Goal: Task Accomplishment & Management: Use online tool/utility

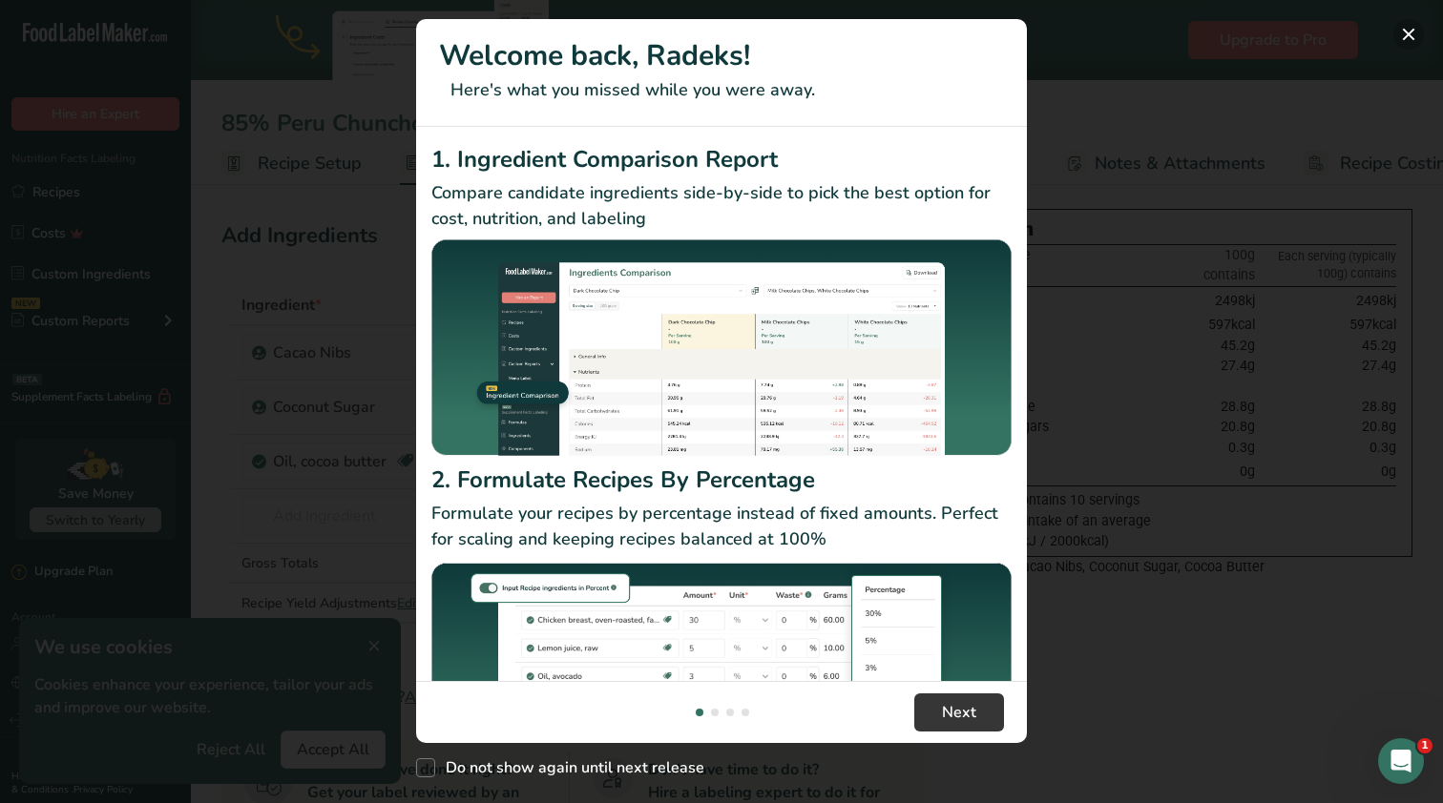
click at [1401, 42] on button "New Features" at bounding box center [1408, 34] width 31 height 31
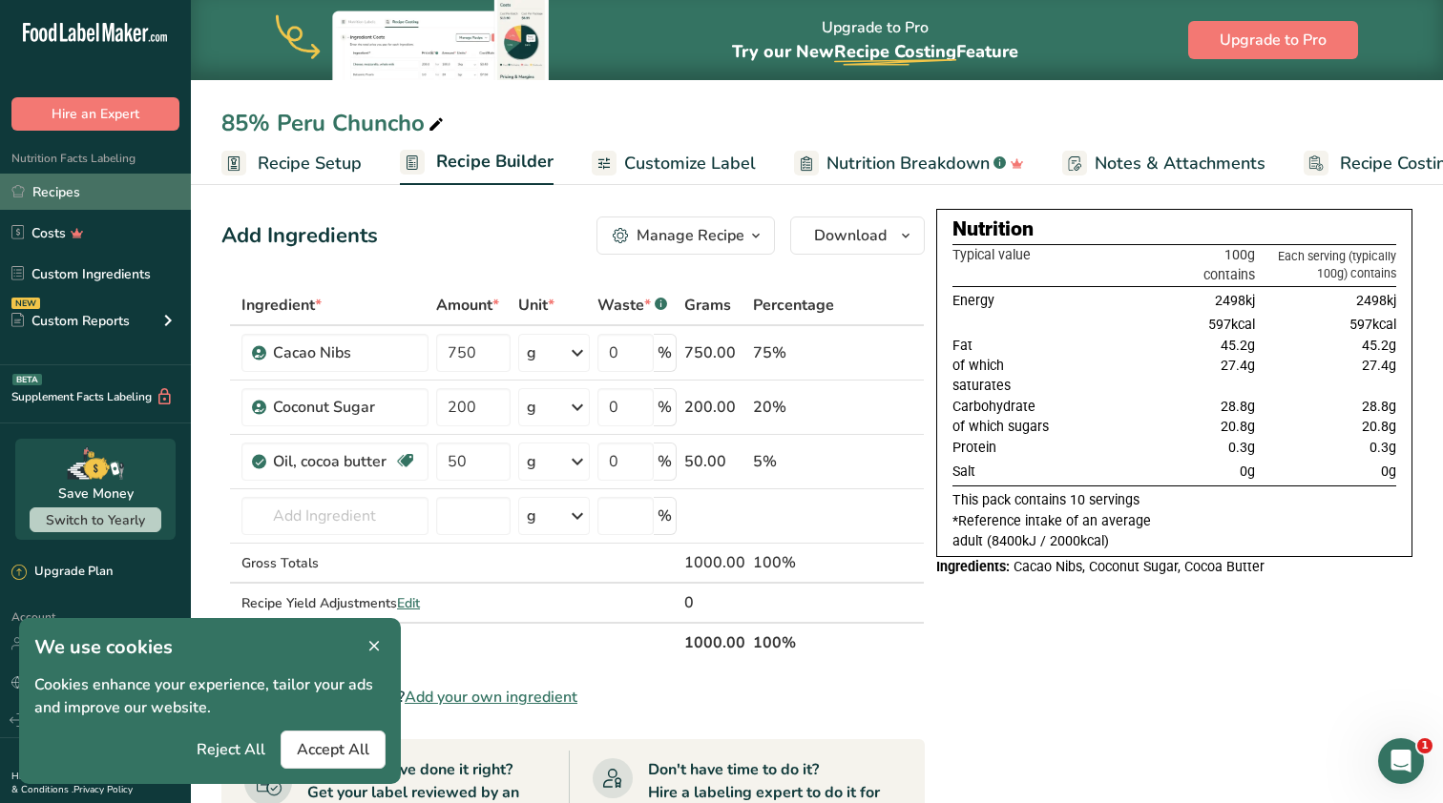
click at [72, 197] on link "Recipes" at bounding box center [95, 192] width 191 height 36
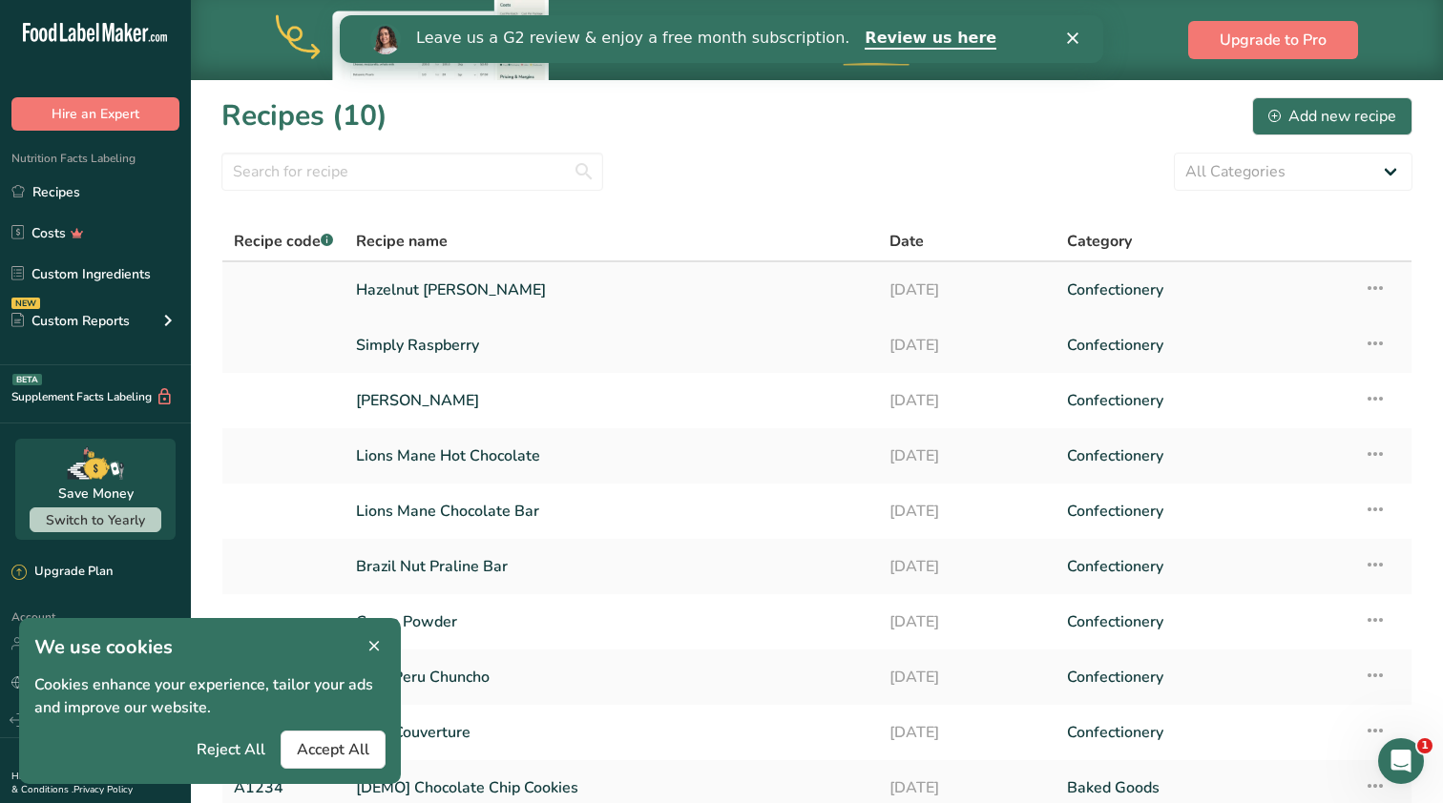
click at [478, 280] on link "Hazelnut [PERSON_NAME]" at bounding box center [611, 290] width 510 height 40
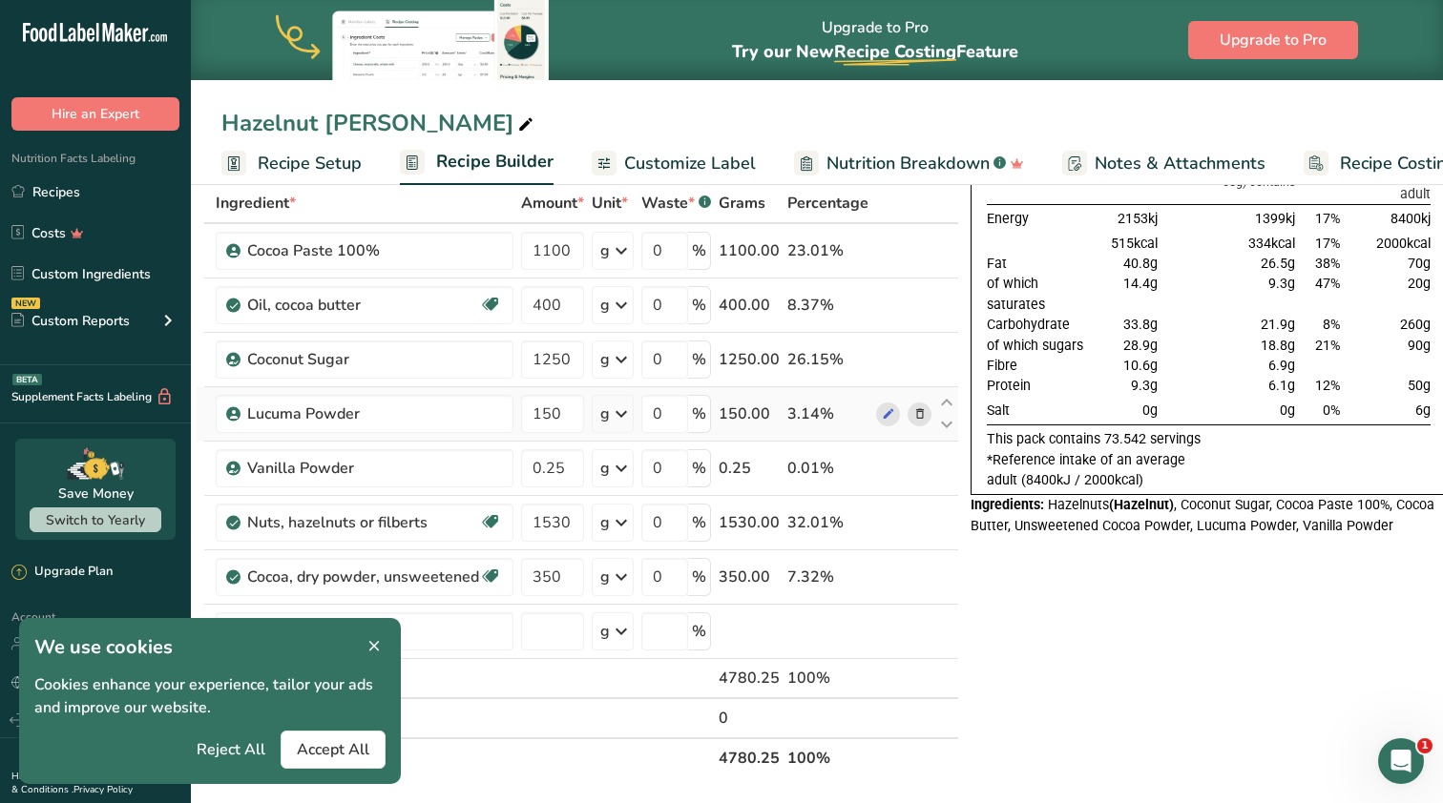
scroll to position [112, 0]
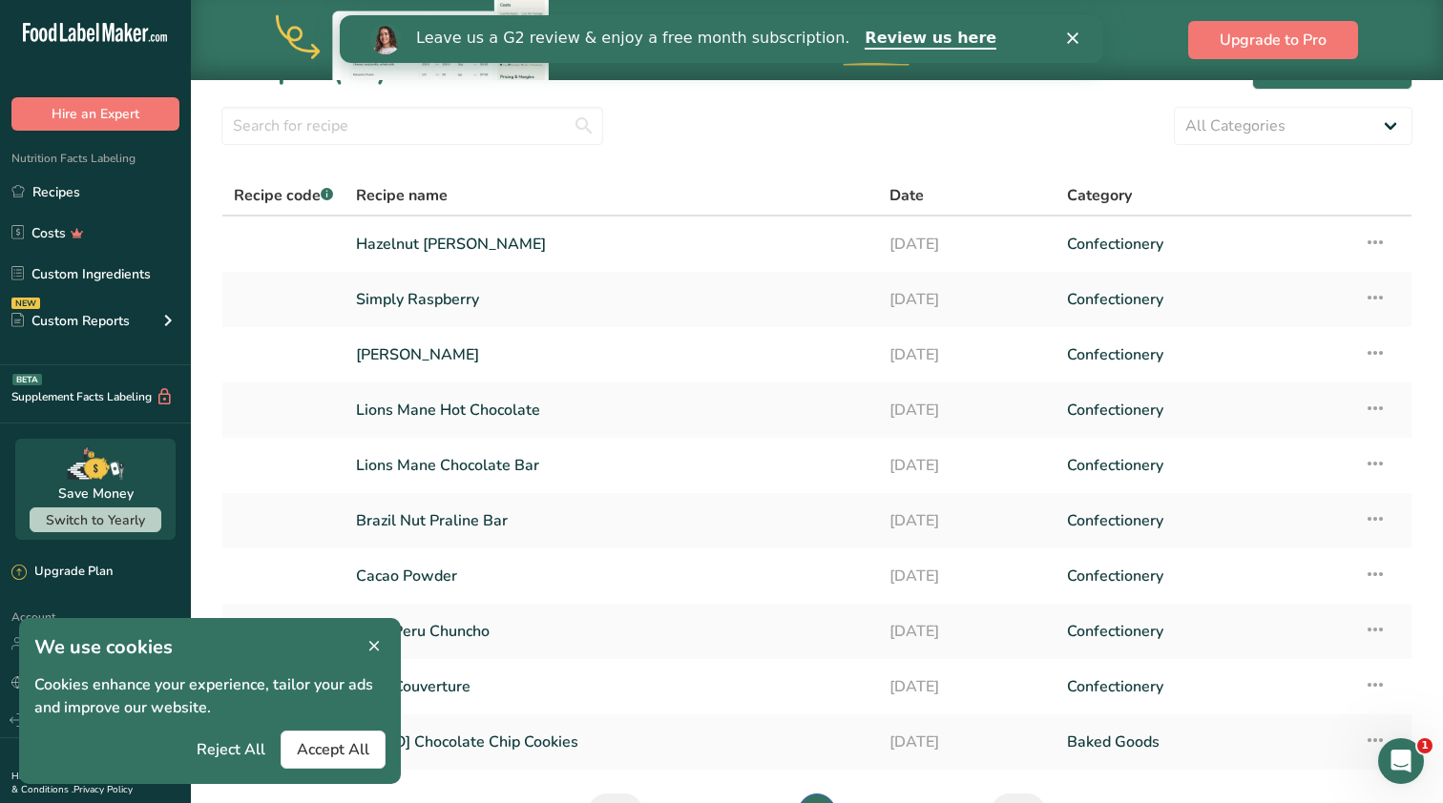
scroll to position [60, 0]
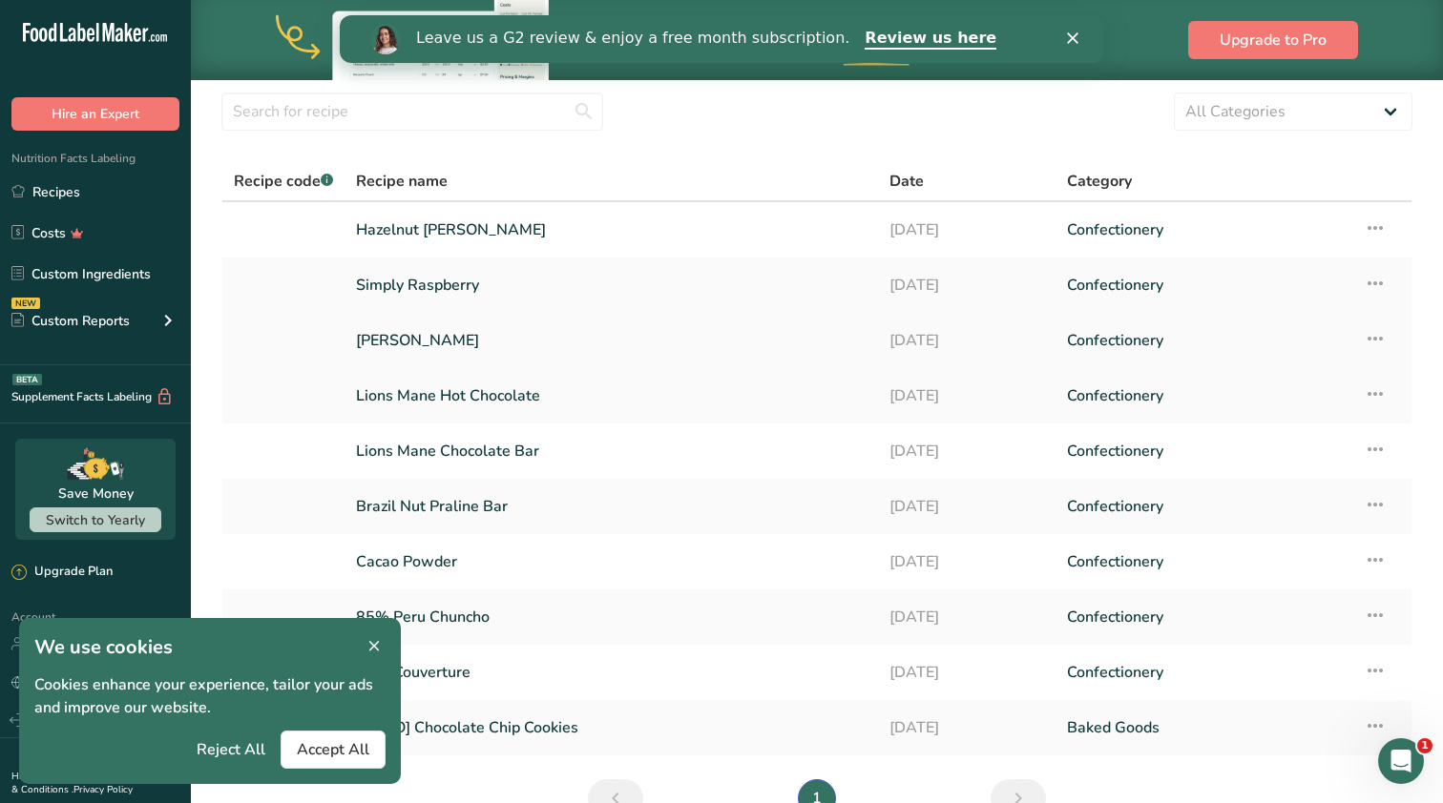
click at [418, 332] on link "[PERSON_NAME]" at bounding box center [611, 341] width 510 height 40
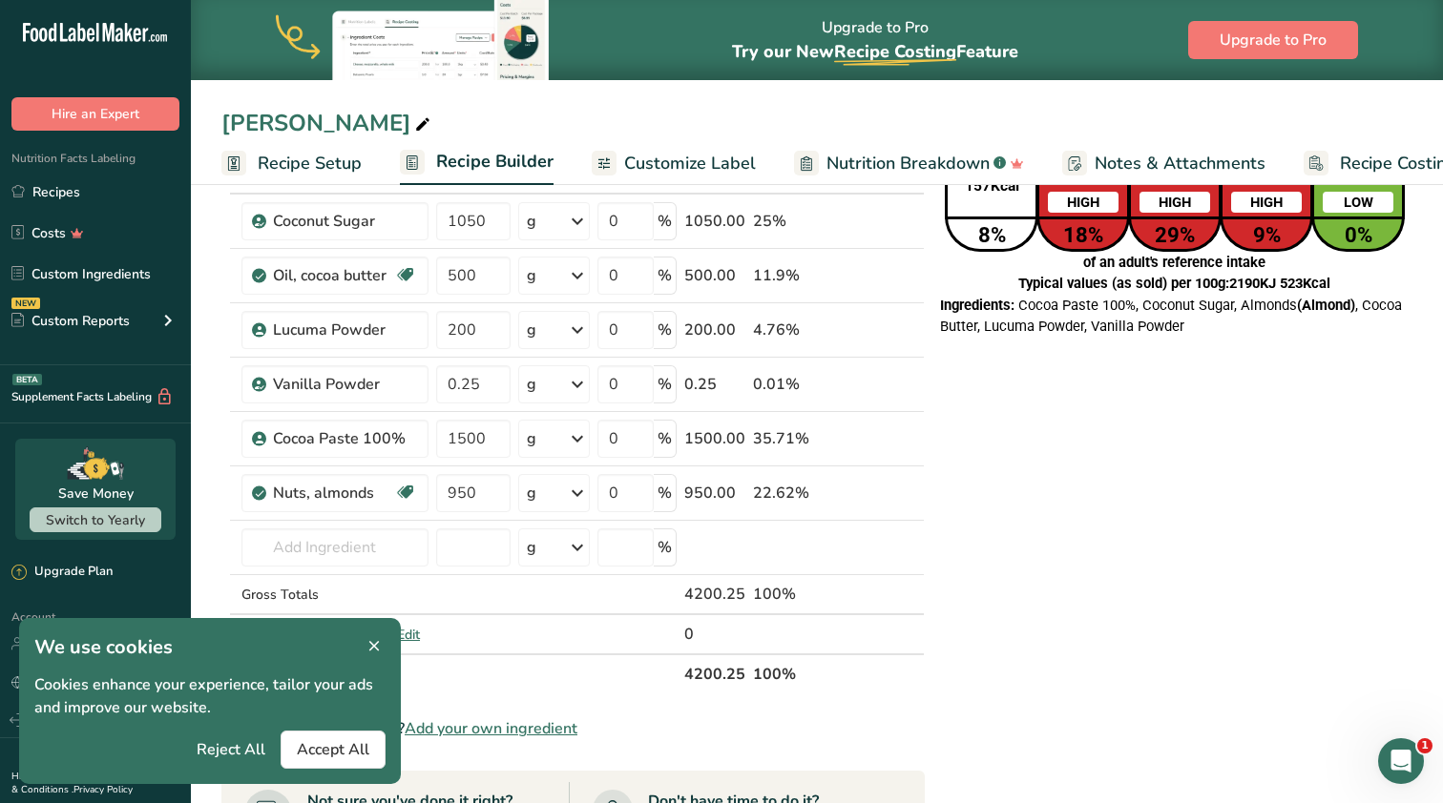
scroll to position [142, 0]
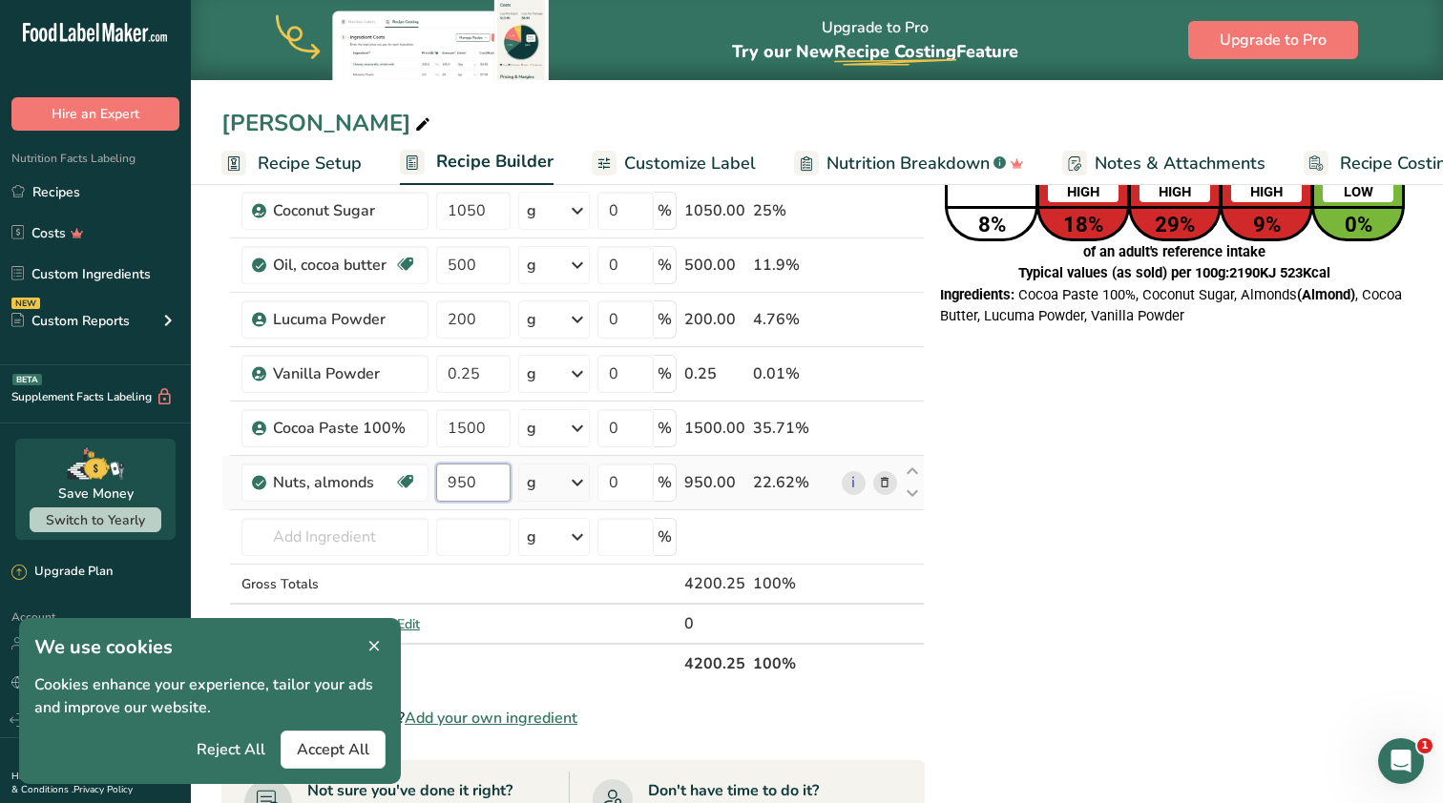
click at [488, 486] on input "950" at bounding box center [473, 483] width 74 height 38
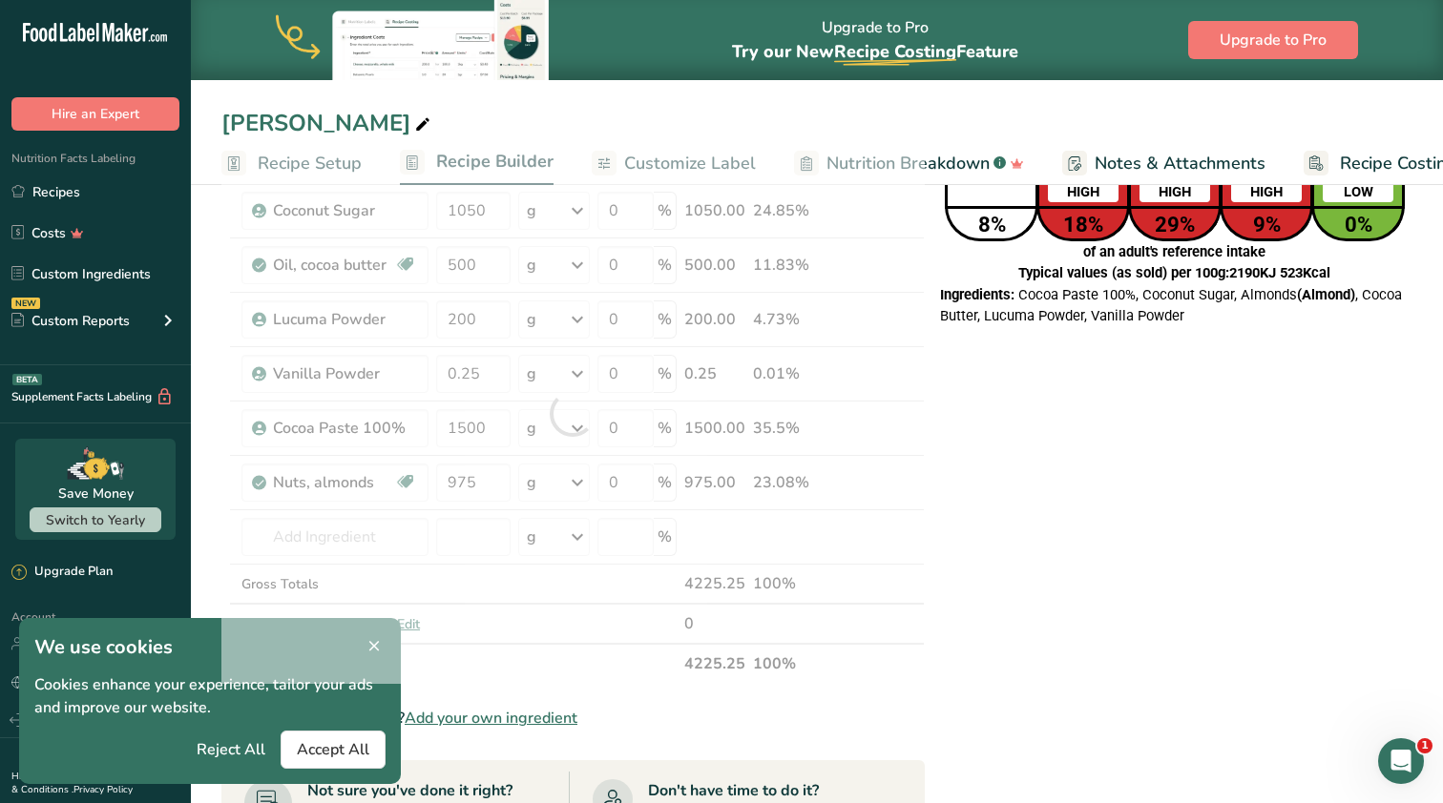
click at [1160, 534] on div "Each serving (30g) contains Energy 657KJ 157Kcal 8% Fat 12.5g HIGH 18% Saturate…" at bounding box center [1174, 720] width 476 height 1307
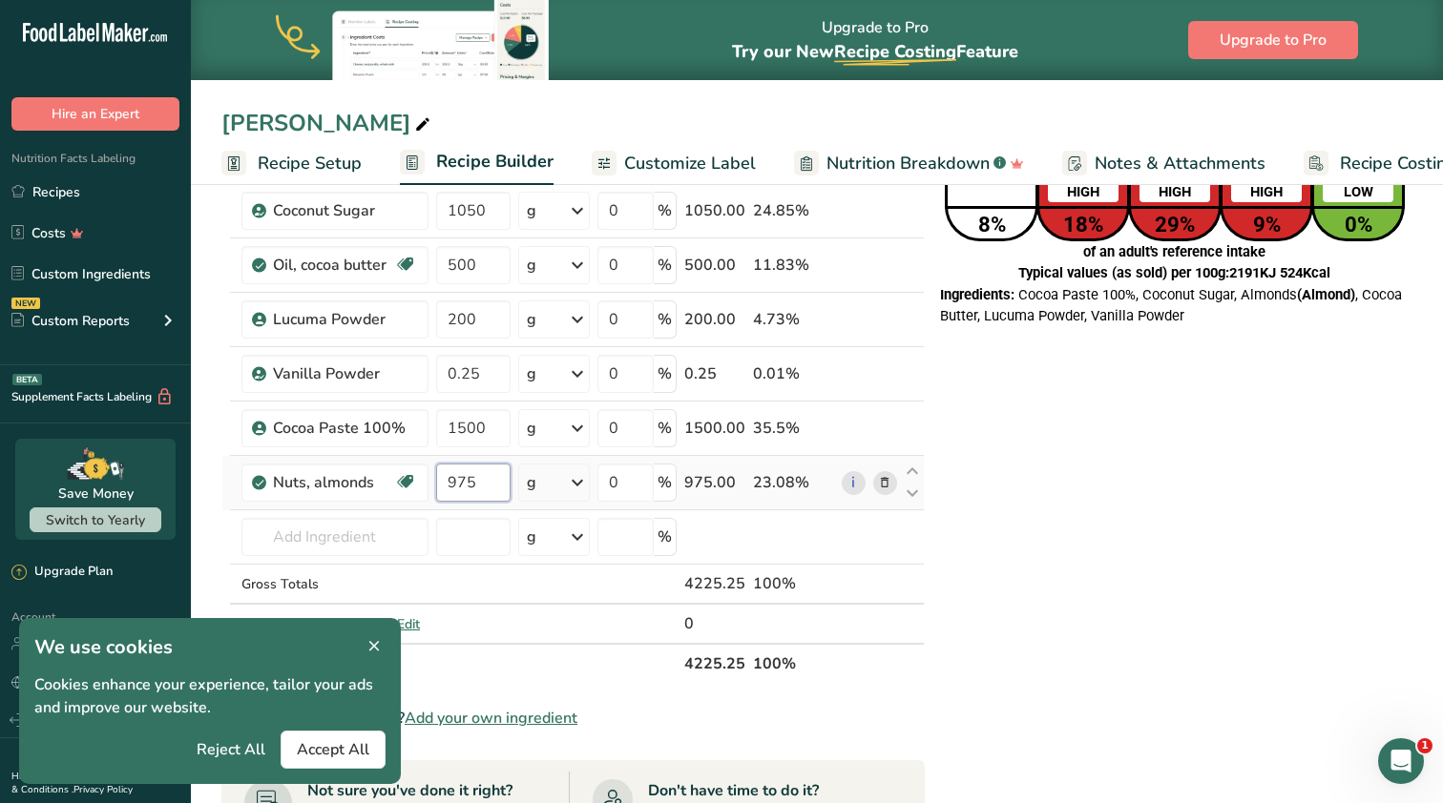
click at [482, 481] on input "975" at bounding box center [473, 483] width 74 height 38
type input "950"
click at [1195, 644] on div "Each serving (30g) contains Energy 657KJ 157Kcal 8% Fat 12.6g HIGH 18% Saturate…" at bounding box center [1174, 720] width 476 height 1307
